Goal: Browse casually

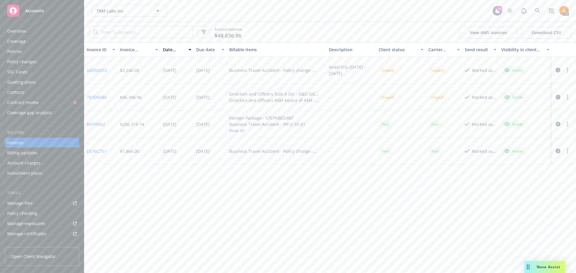
scroll to position [38, 0]
